Goal: Task Accomplishment & Management: Complete application form

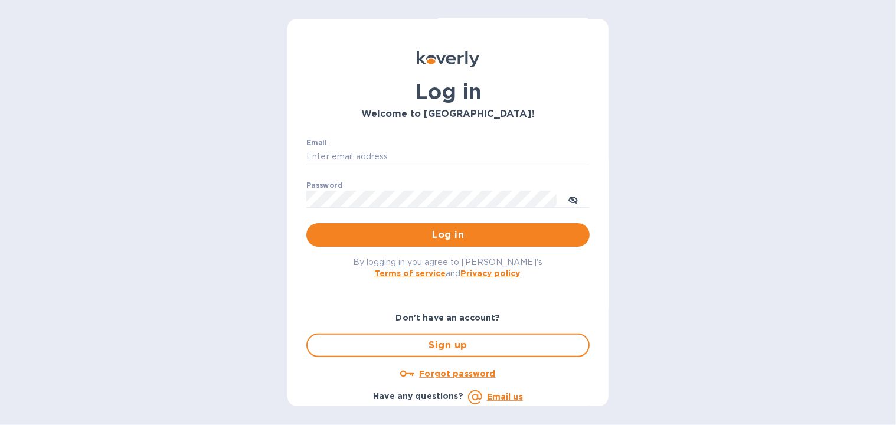
scroll to position [14, 0]
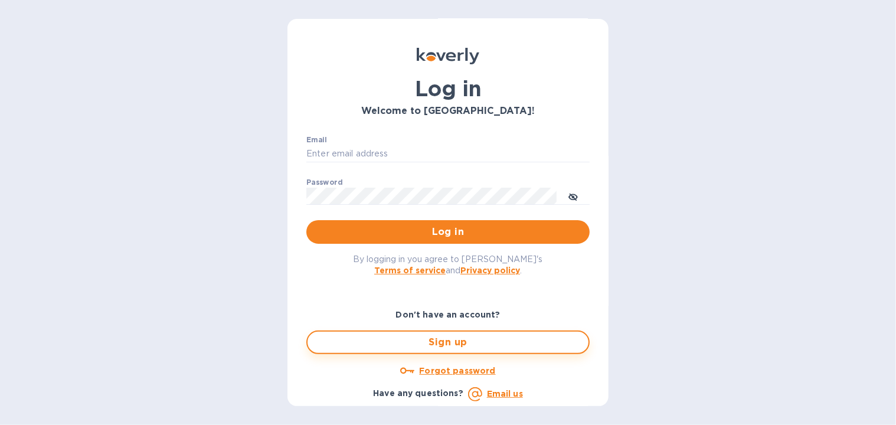
click at [452, 344] on span "Sign up" at bounding box center [448, 342] width 262 height 14
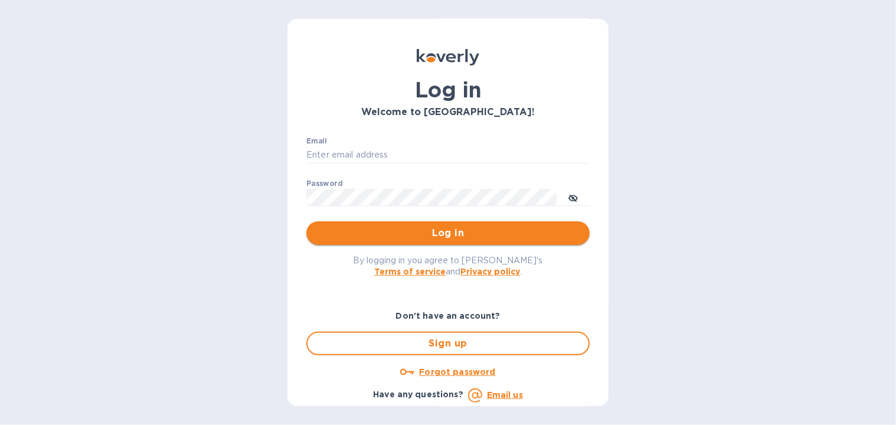
scroll to position [14, 0]
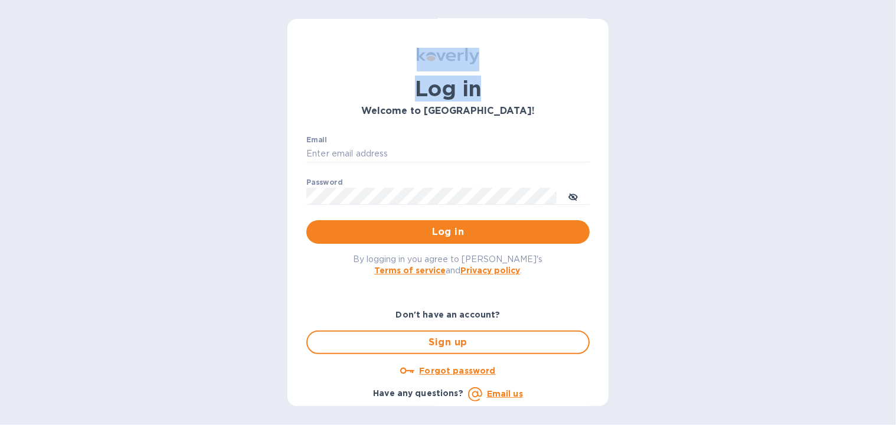
drag, startPoint x: 601, startPoint y: 50, endPoint x: 601, endPoint y: 32, distance: 17.1
click at [601, 32] on div "Log in Welcome to [GEOGRAPHIC_DATA]! Email ​ Password ​ Log in By logging in yo…" at bounding box center [447, 198] width 321 height 387
